Goal: Task Accomplishment & Management: Manage account settings

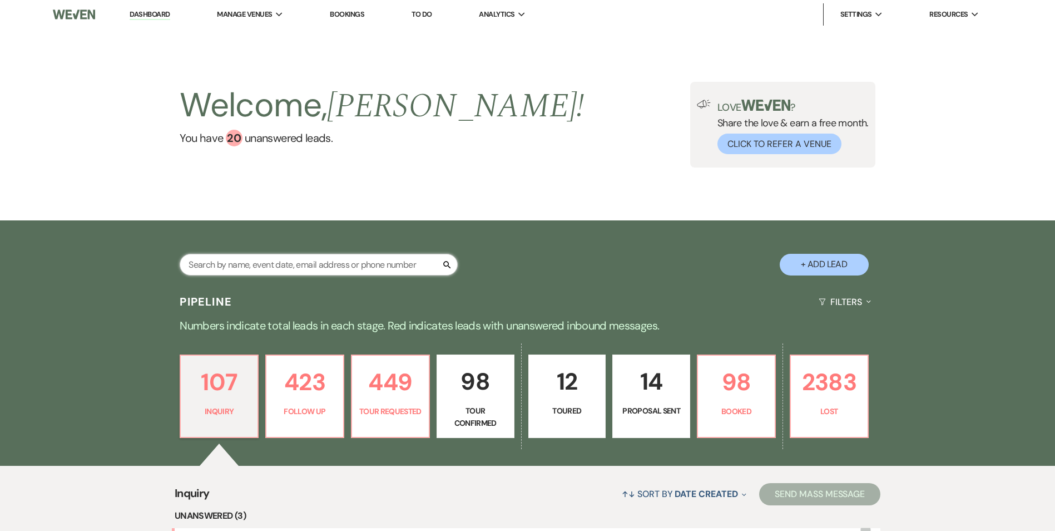
click at [263, 265] on input "text" at bounding box center [319, 265] width 278 height 22
type input "Chetan"
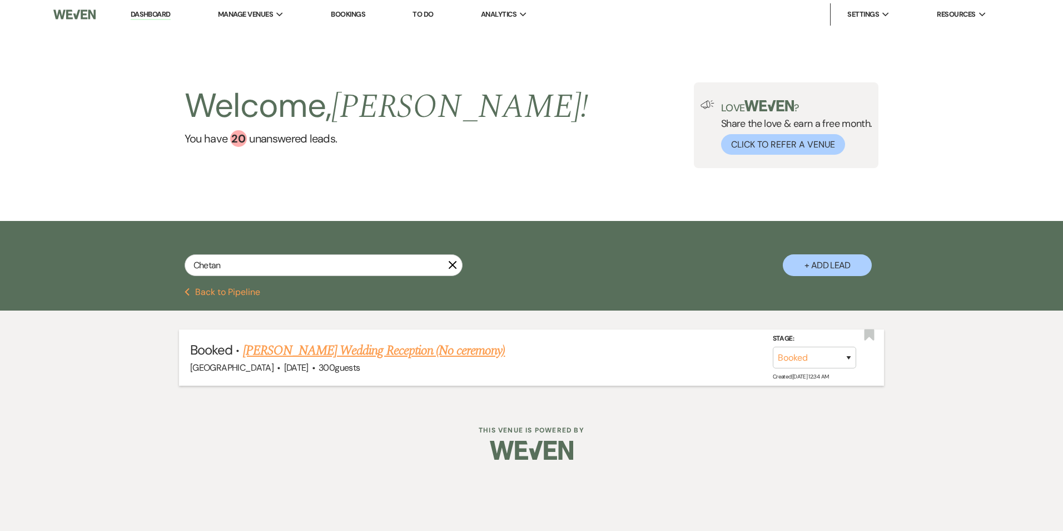
click at [303, 353] on link "[PERSON_NAME] Wedding Reception (No ceremony)" at bounding box center [374, 350] width 262 height 20
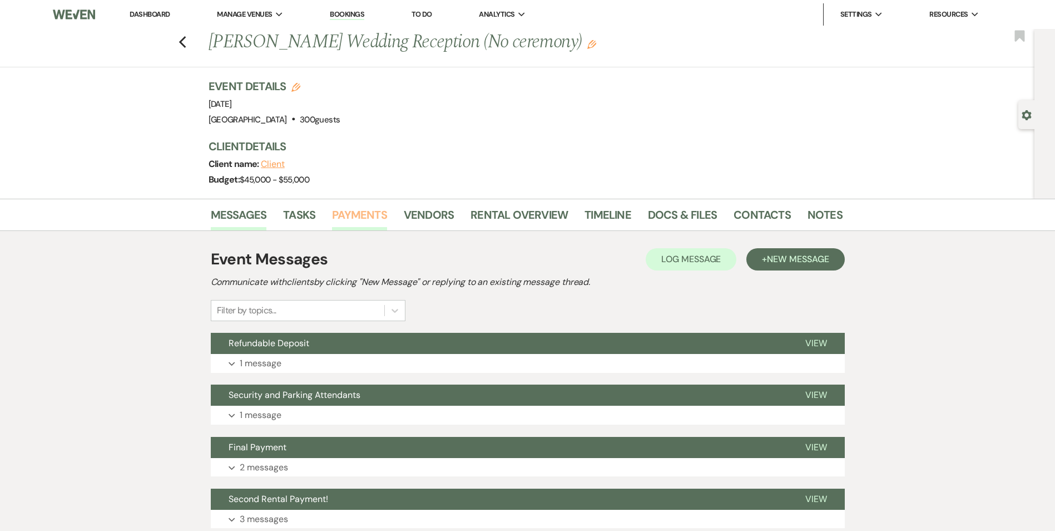
click at [355, 213] on link "Payments" at bounding box center [359, 218] width 55 height 24
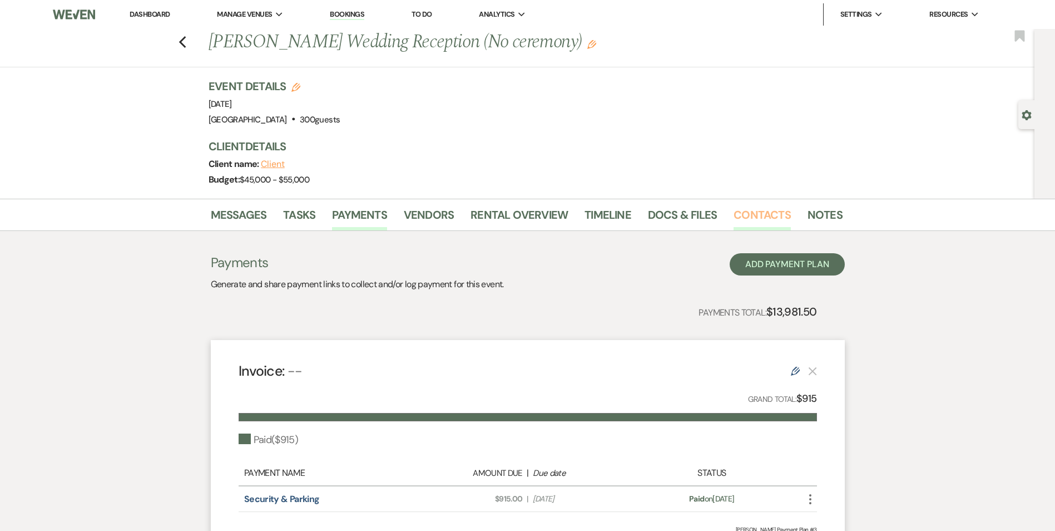
click at [733, 217] on link "Contacts" at bounding box center [761, 218] width 57 height 24
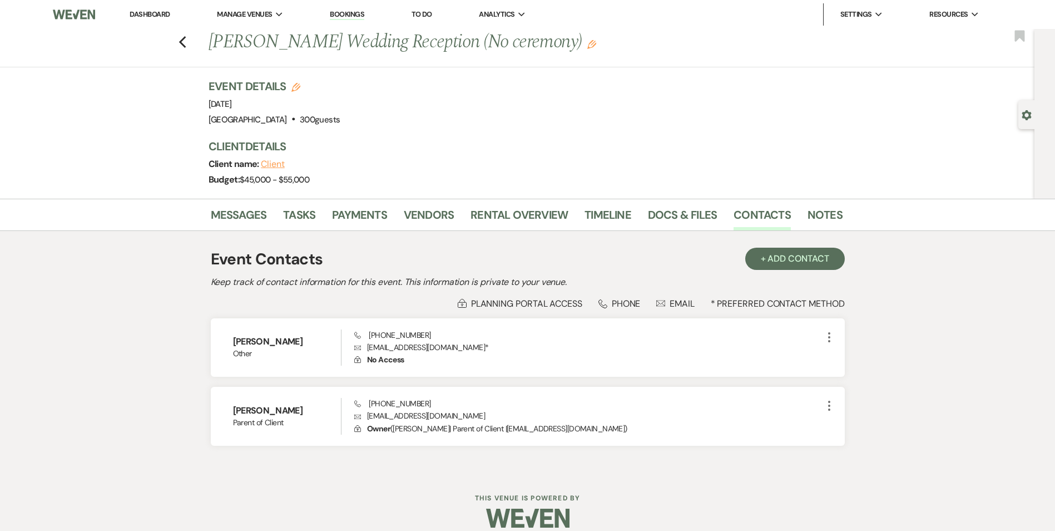
click at [65, 13] on img at bounding box center [74, 14] width 42 height 23
click at [897, 104] on link "Log Out" at bounding box center [896, 104] width 111 height 22
